Goal: Navigation & Orientation: Find specific page/section

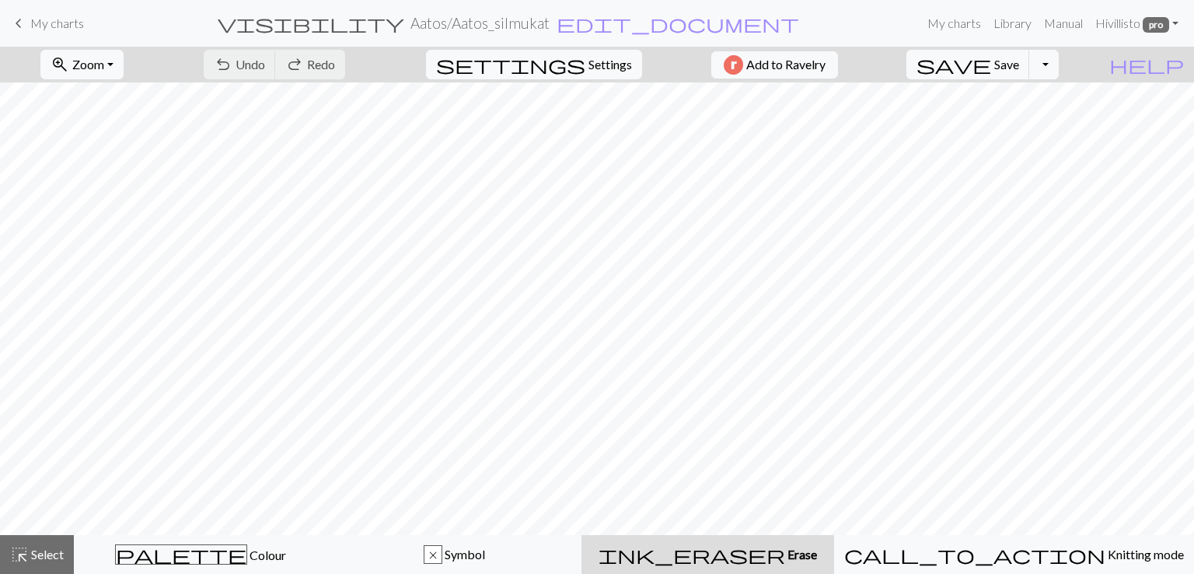
click at [55, 23] on span "My charts" at bounding box center [57, 23] width 54 height 15
click at [16, 26] on span "keyboard_arrow_left" at bounding box center [18, 23] width 19 height 22
